Goal: Information Seeking & Learning: Find specific fact

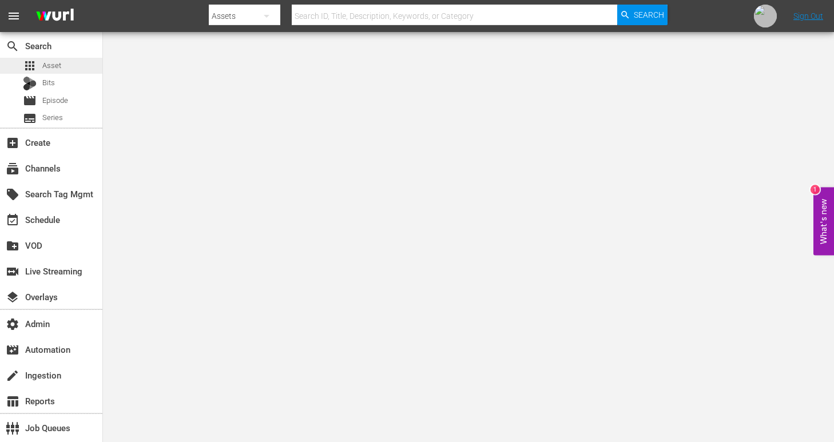
click at [48, 65] on span "Asset" at bounding box center [51, 65] width 19 height 11
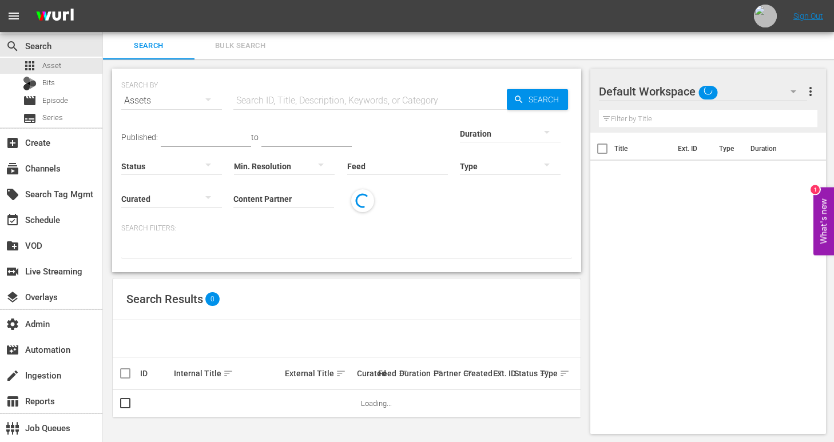
click at [313, 93] on input "text" at bounding box center [369, 100] width 273 height 27
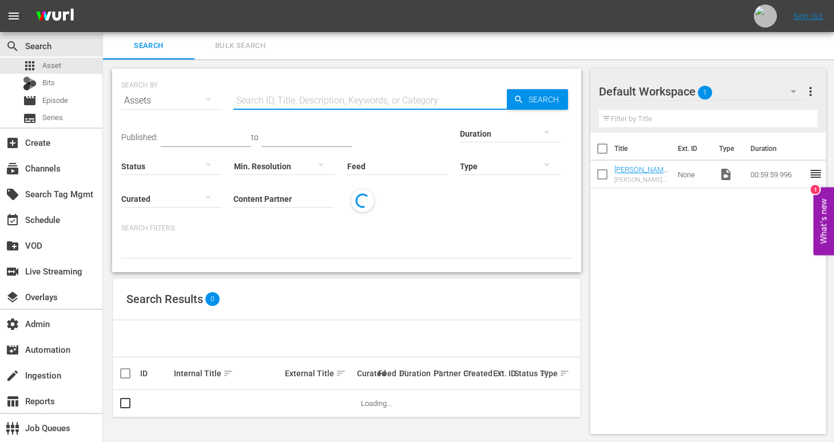
paste input "How To Make Green Chicken with Nom Nom Paleo"
type input "How To Make Green Chicken with Nom Nom Paleo"
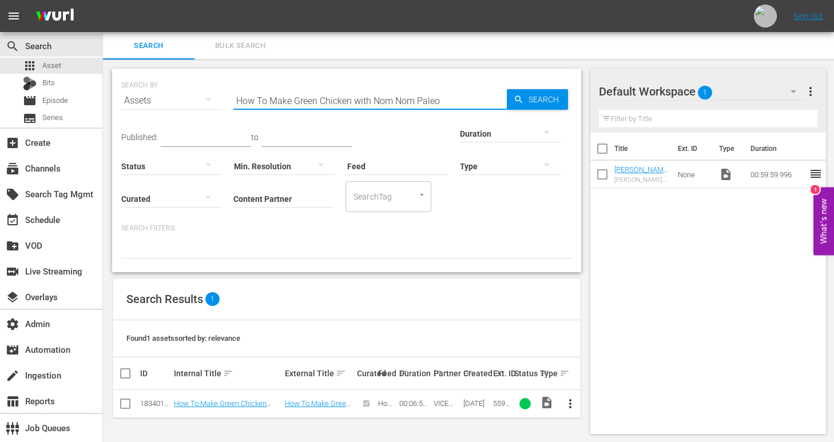
scroll to position [1, 0]
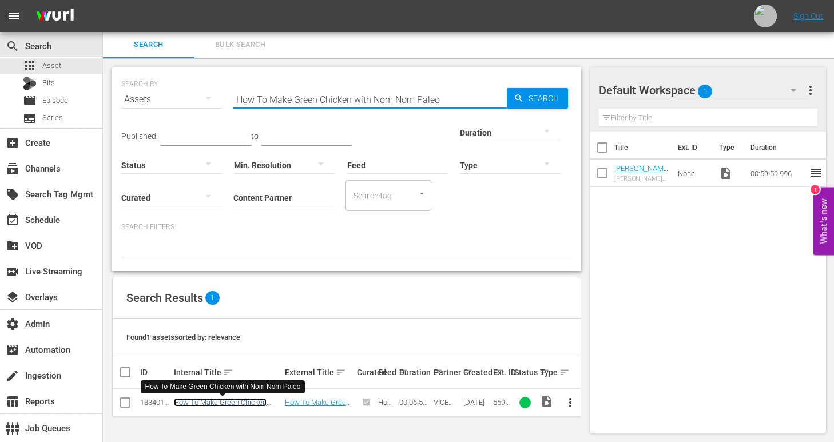
click at [216, 401] on link "How To Make Green Chicken with Nom Nom Paleo" at bounding box center [220, 406] width 93 height 17
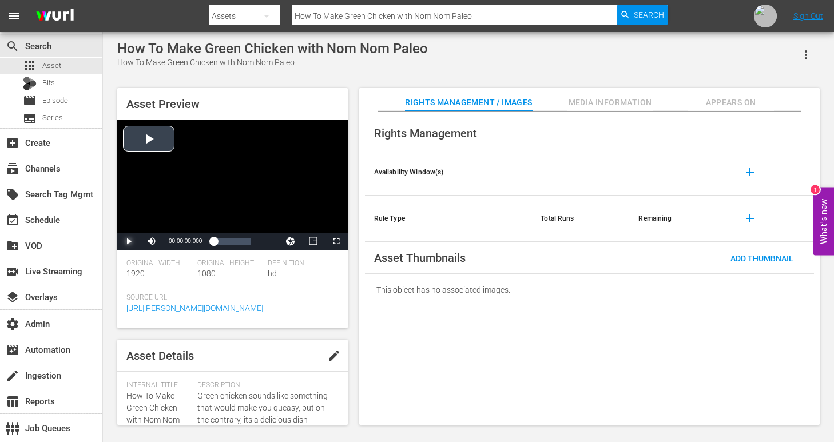
click at [129, 241] on span "Video Player" at bounding box center [129, 241] width 0 height 0
click at [231, 240] on div "Loaded : 4.29% 00:03:16.465 00:00:01.158" at bounding box center [231, 241] width 37 height 11
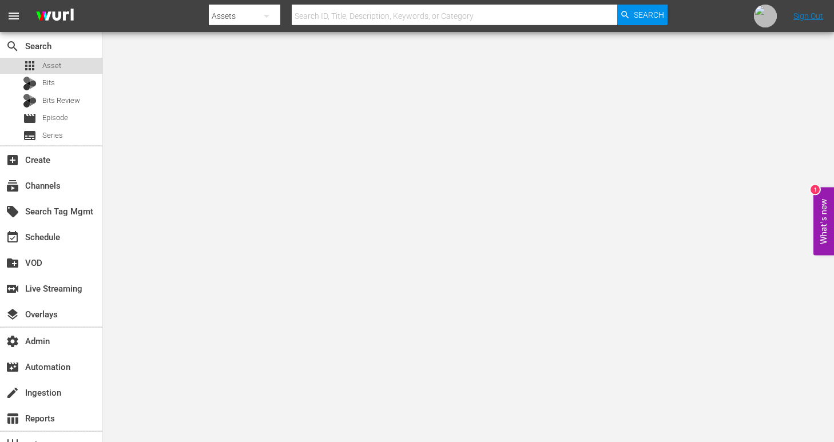
click at [38, 62] on div "apps Asset" at bounding box center [42, 66] width 38 height 16
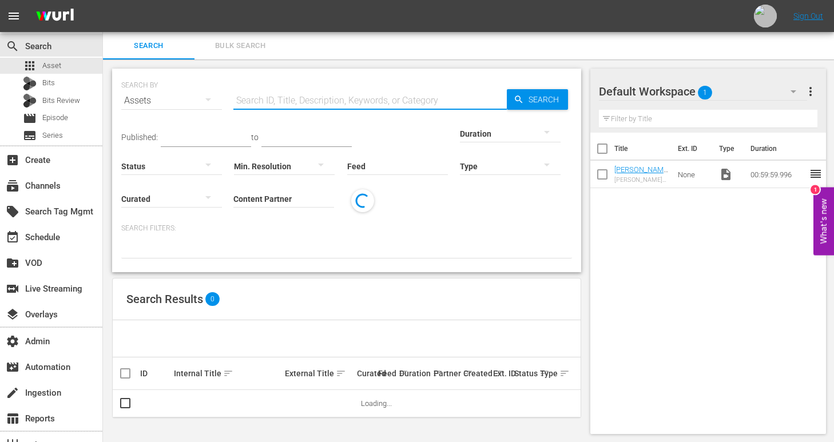
click at [392, 102] on input "text" at bounding box center [369, 100] width 273 height 27
paste input "1e47550c-2c61-11f0-a936-42b902307b80"
type input "1e47550c-2c61-11f0-a936-42b902307b80"
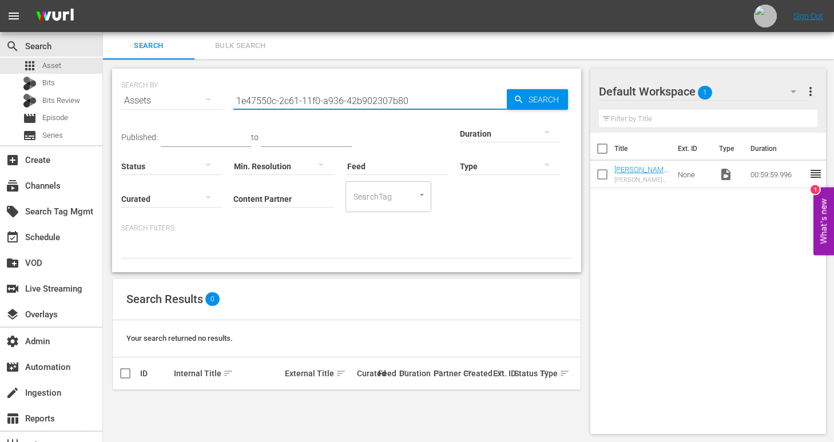
click at [455, 97] on input "1e47550c-2c61-11f0-a936-42b902307b80" at bounding box center [369, 100] width 273 height 27
click at [360, 97] on input "1e47550c-2c61-11f0-a936-42b902307b80" at bounding box center [369, 100] width 273 height 27
click at [73, 80] on div "Bits" at bounding box center [51, 84] width 102 height 16
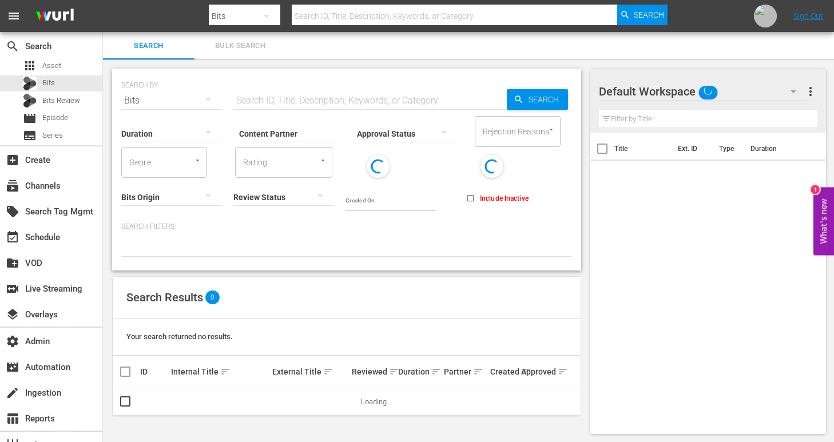
click at [355, 104] on input "text" at bounding box center [369, 100] width 273 height 27
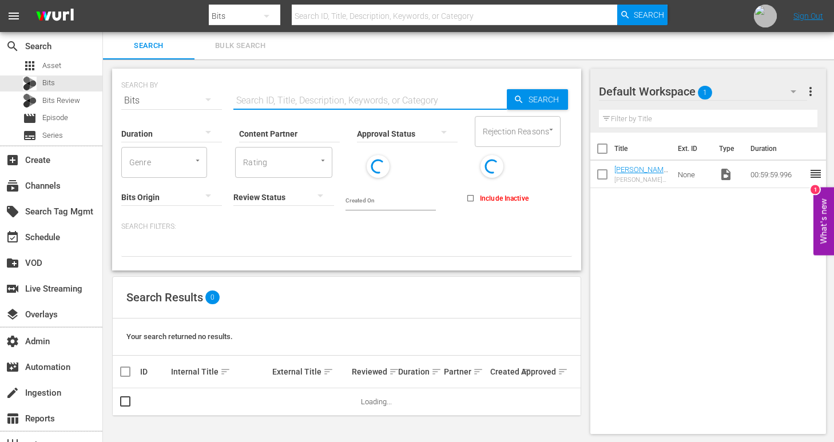
paste input "1e47550c-2c61-11f0-a936-42b902307b80"
type input "1e47550c-2c61-11f0-a936-42b902307b80"
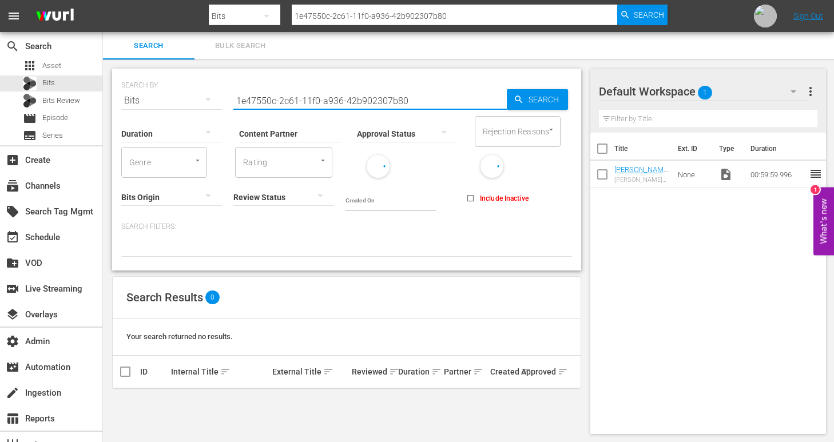
click at [355, 104] on input "1e47550c-2c61-11f0-a936-42b902307b80" at bounding box center [369, 100] width 273 height 27
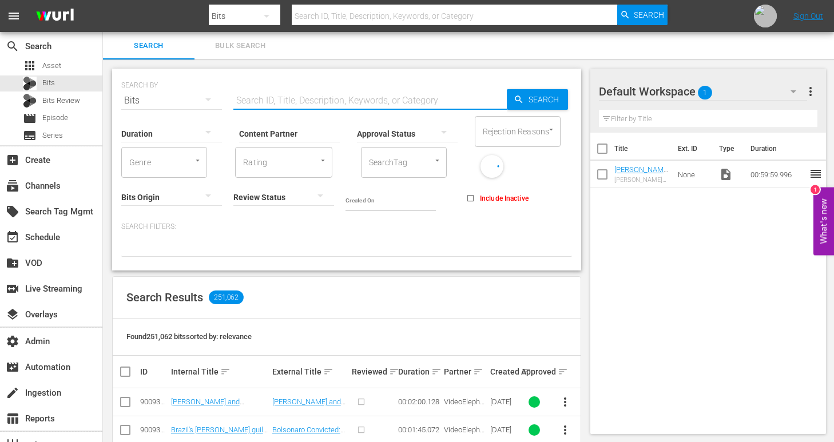
paste input "How To Make Scallion Pancakes"
type input "How To Make Scallion Pancakes"
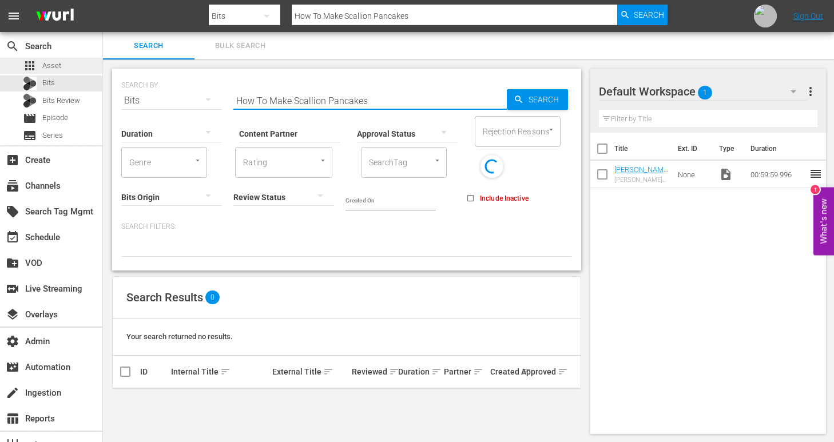
click at [78, 69] on div "apps Asset" at bounding box center [51, 66] width 102 height 16
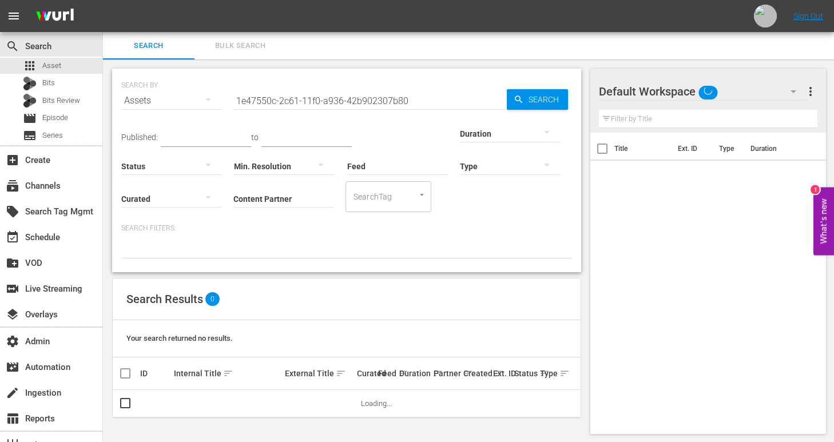
click at [372, 100] on input "1e47550c-2c61-11f0-a936-42b902307b80" at bounding box center [369, 100] width 273 height 27
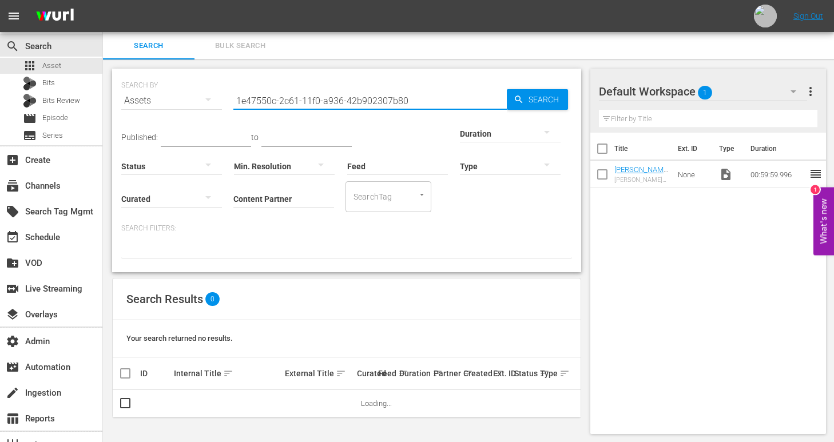
click at [372, 100] on input "1e47550c-2c61-11f0-a936-42b902307b80" at bounding box center [369, 100] width 273 height 27
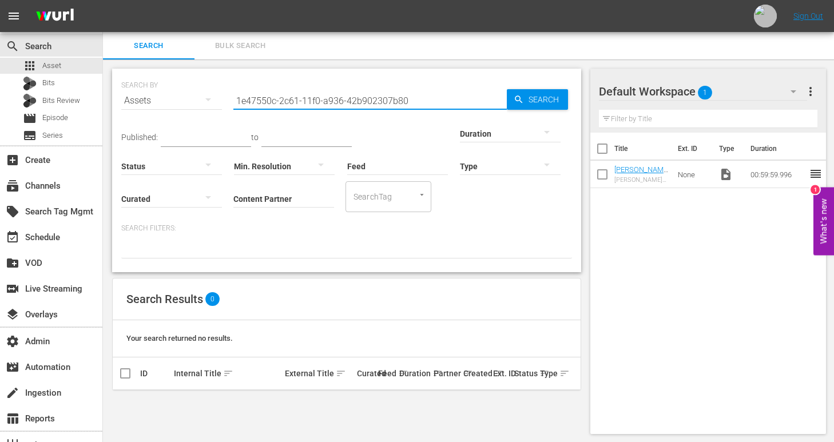
paste input "How To Make Scallion Pancakes"
type input "How To Make Scallion Pancakes"
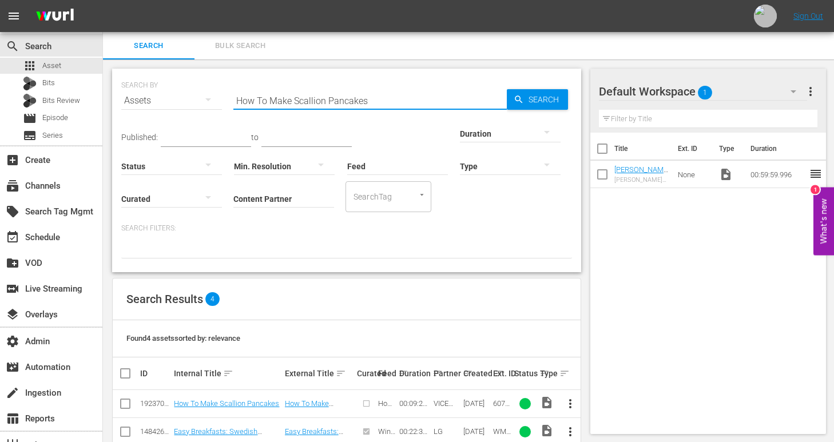
scroll to position [81, 0]
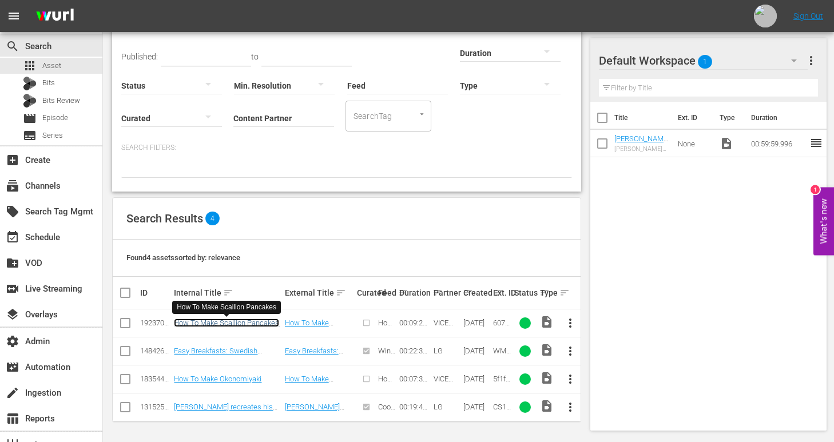
click at [222, 323] on link "How To Make Scallion Pancakes" at bounding box center [226, 323] width 105 height 9
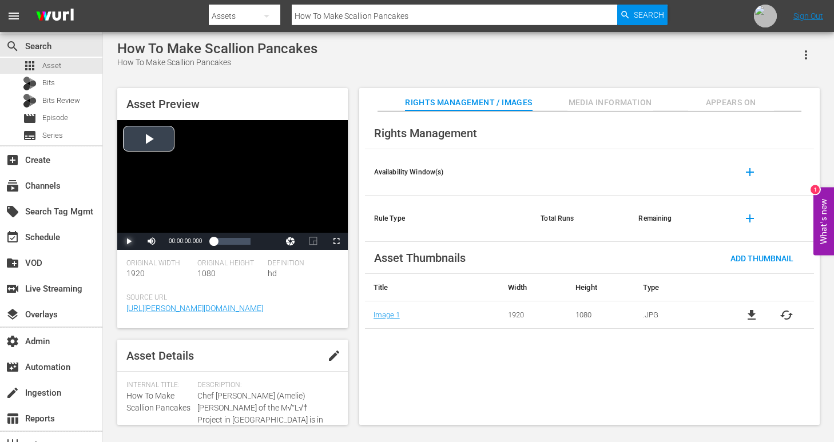
click at [129, 241] on span "Video Player" at bounding box center [129, 241] width 0 height 0
click at [238, 243] on div "Loaded : 4.25% 00:05:59.990 00:00:01.379" at bounding box center [231, 241] width 37 height 11
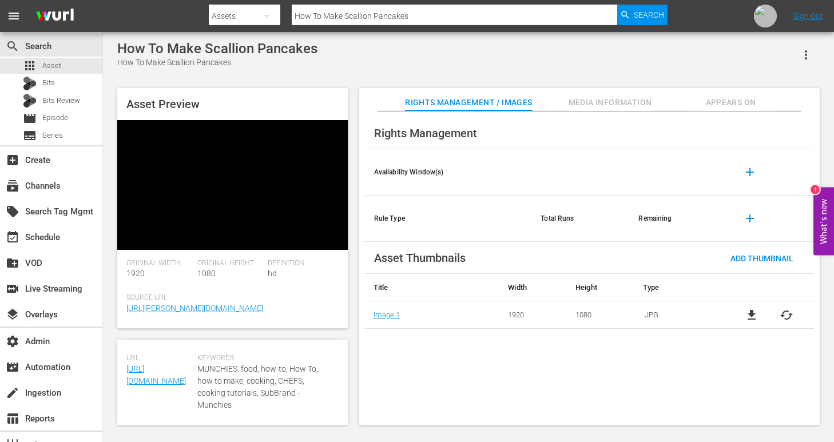
scroll to position [358, 0]
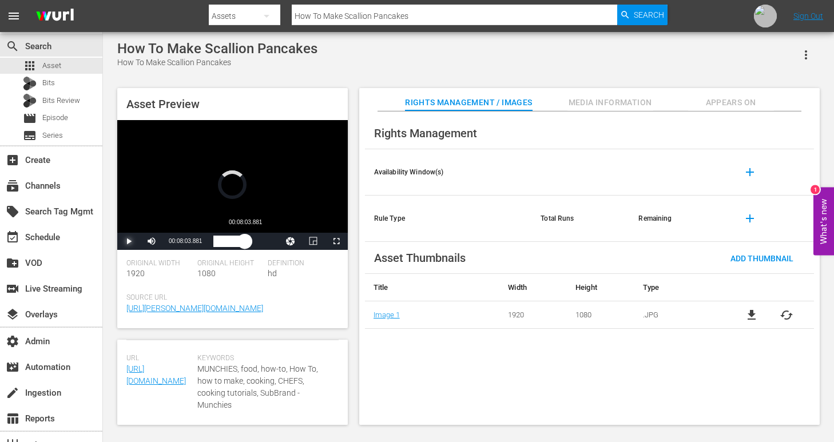
click at [245, 244] on div "00:06:53.941" at bounding box center [228, 241] width 31 height 11
